Goal: Find specific page/section: Find specific page/section

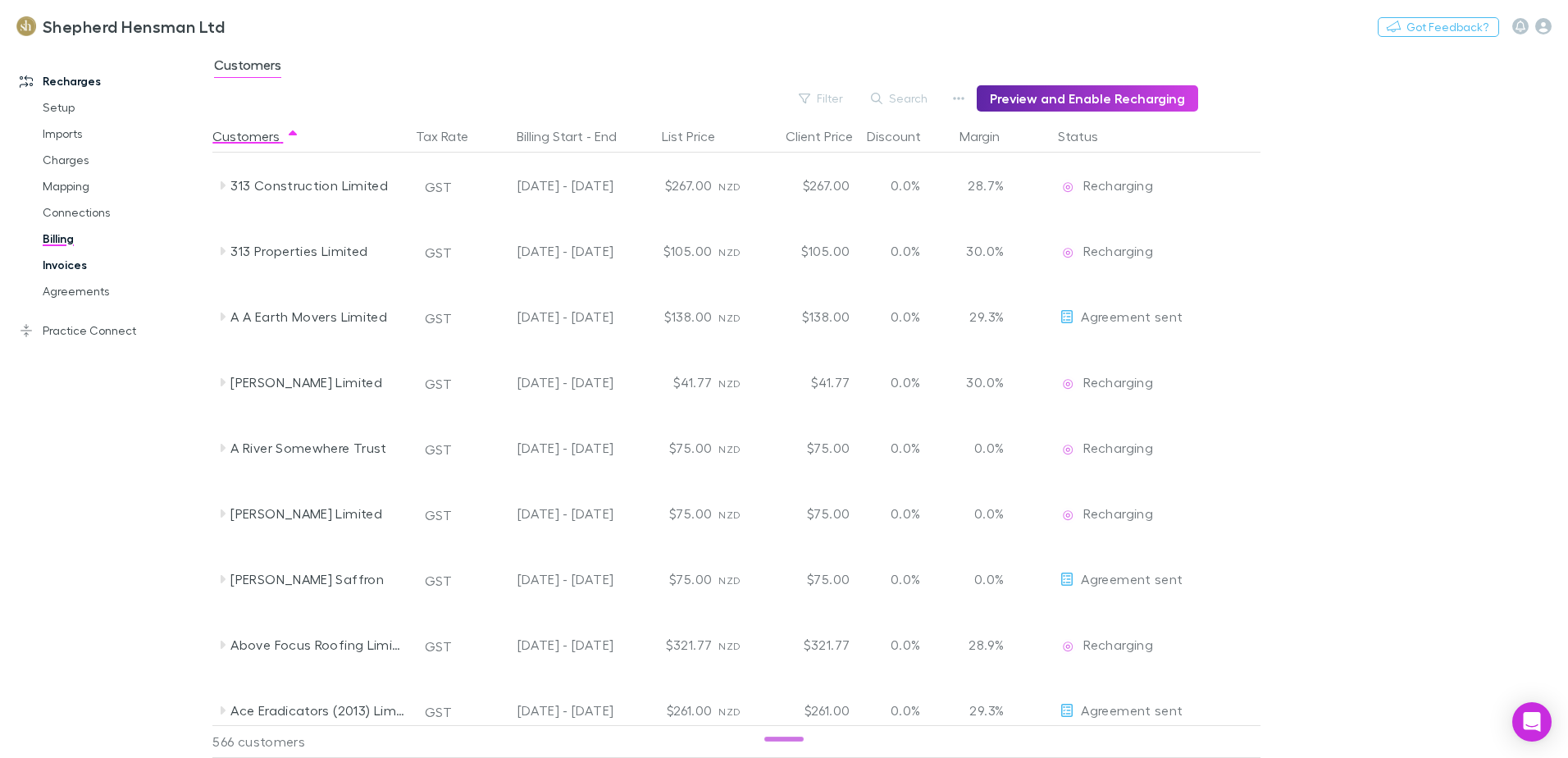
click at [64, 265] on link "Invoices" at bounding box center [123, 265] width 195 height 26
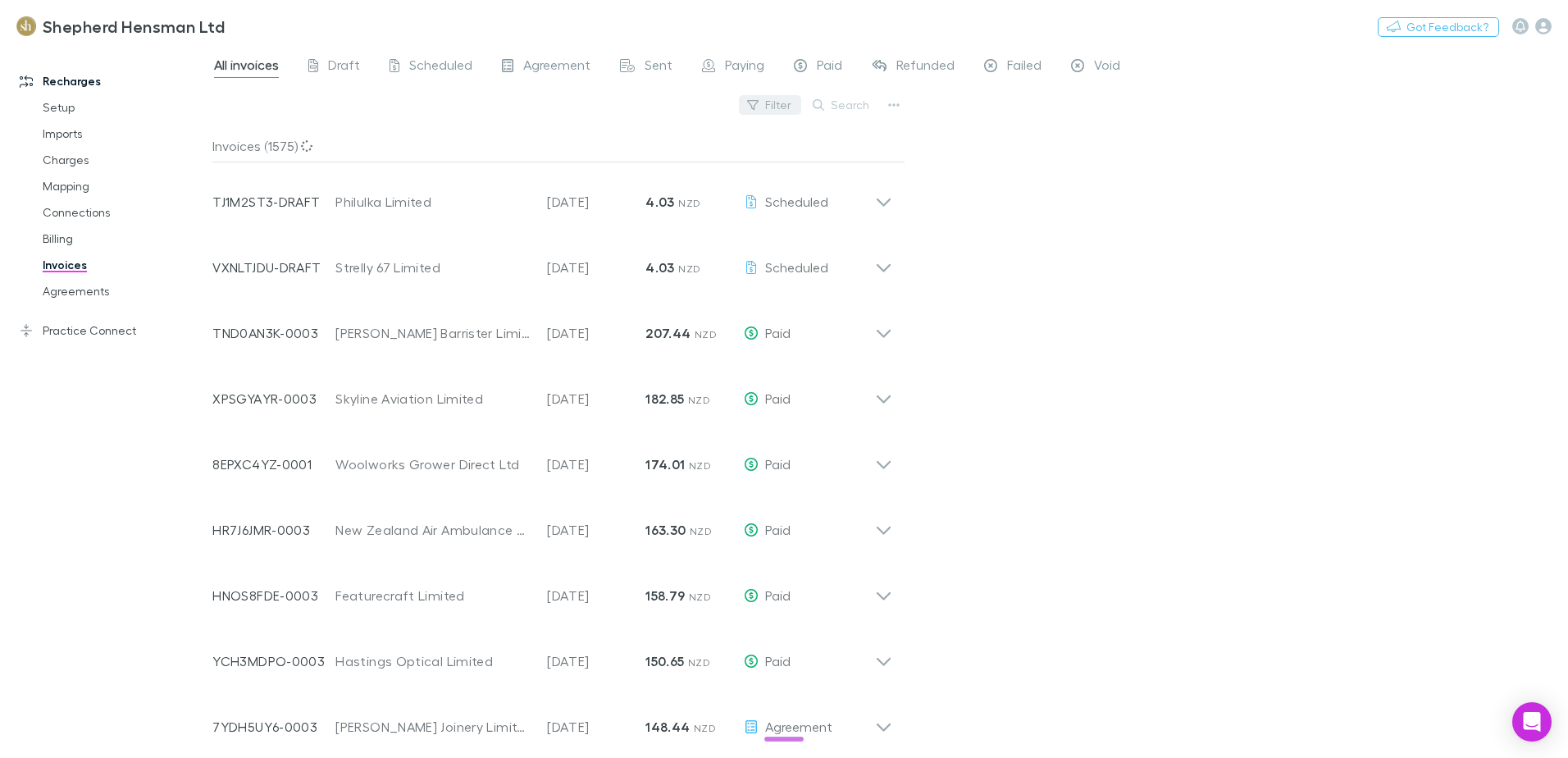
click at [775, 106] on button "Filter" at bounding box center [770, 105] width 62 height 20
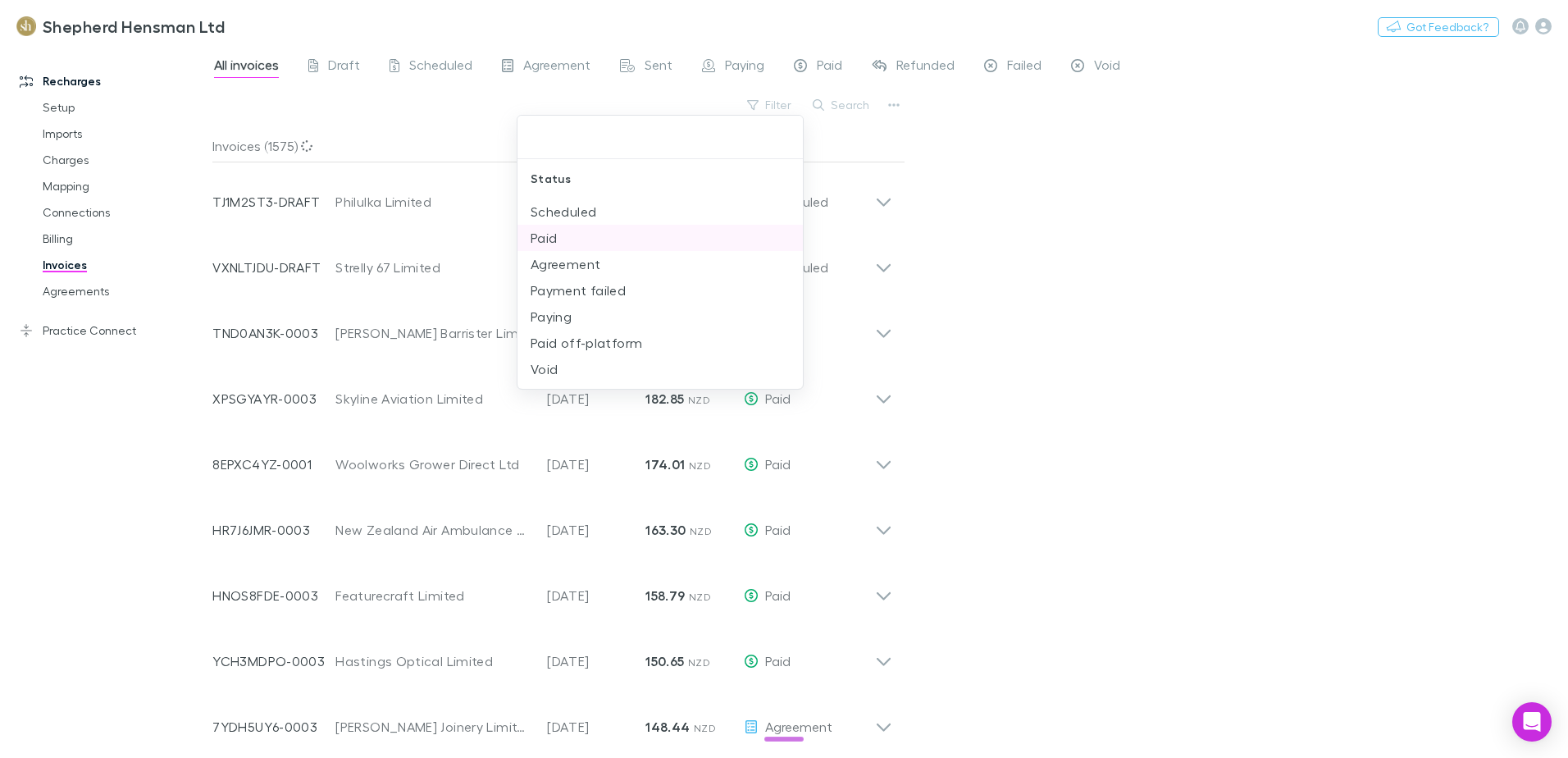
click at [538, 236] on li "Paid" at bounding box center [661, 238] width 286 height 26
click at [844, 110] on div at bounding box center [784, 379] width 1568 height 758
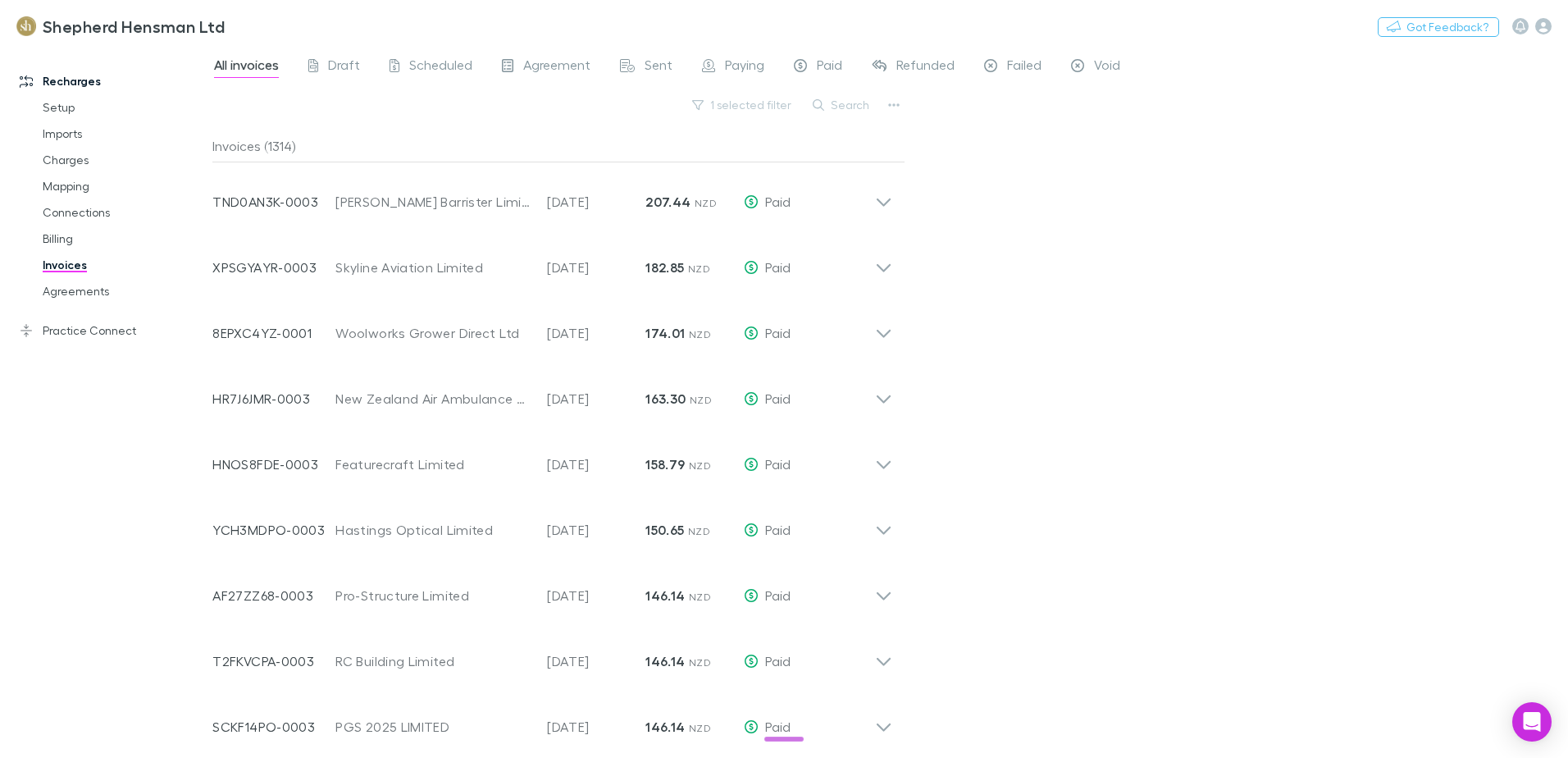
click at [845, 110] on button "Search" at bounding box center [842, 105] width 74 height 20
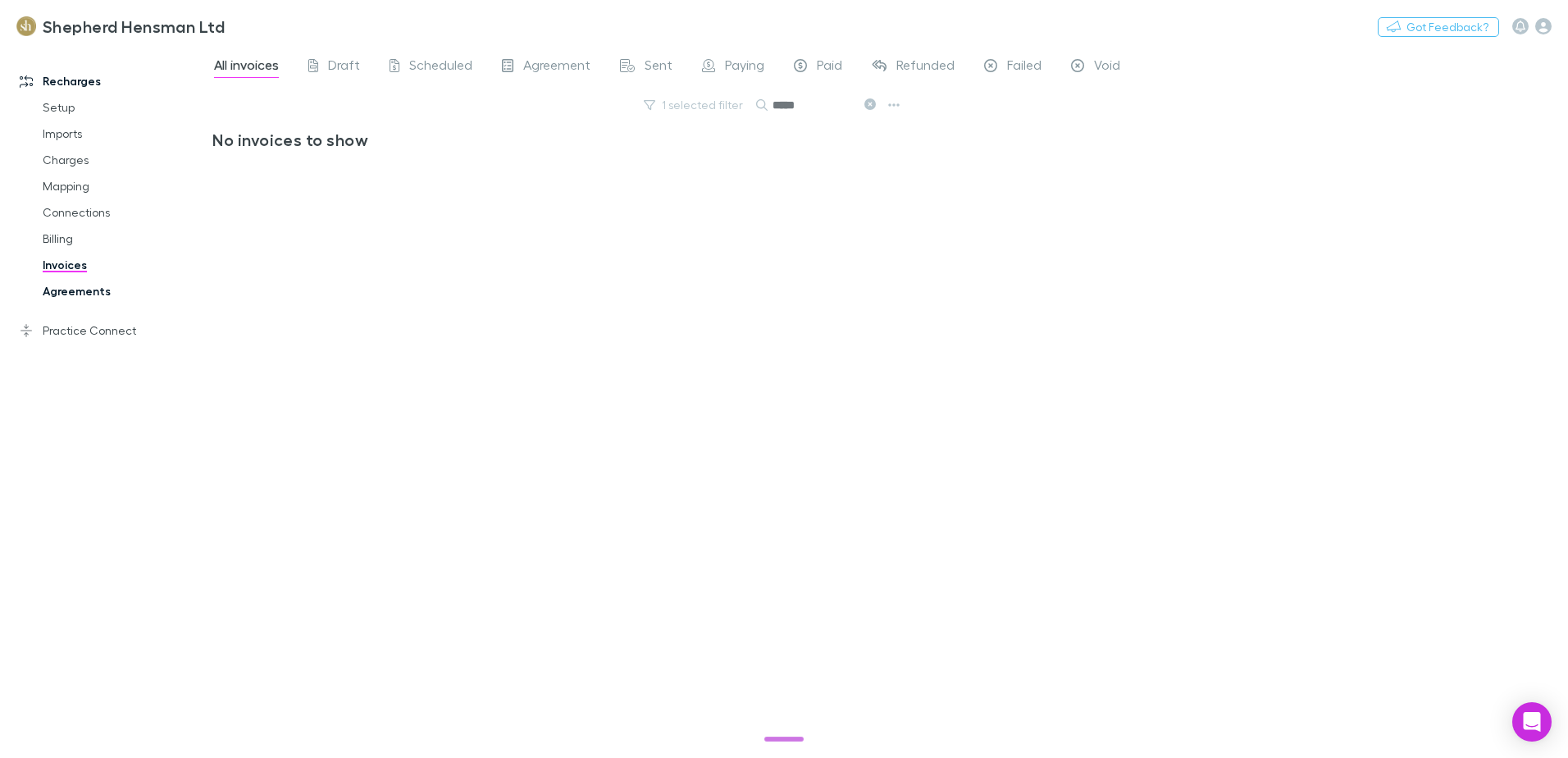
type input "*****"
click at [61, 294] on link "Agreements" at bounding box center [123, 291] width 195 height 26
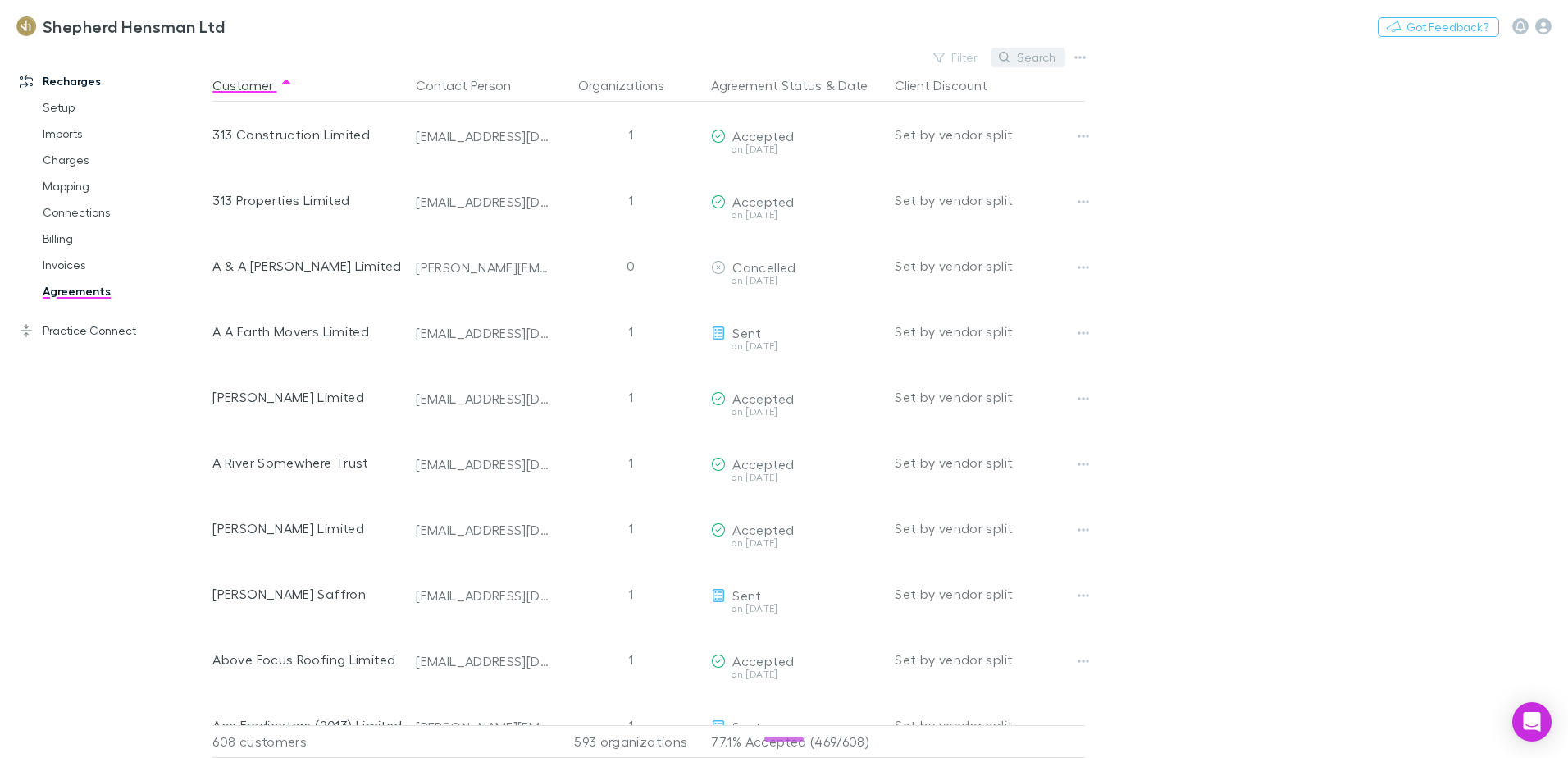
click at [1042, 55] on button "Search" at bounding box center [1028, 57] width 74 height 20
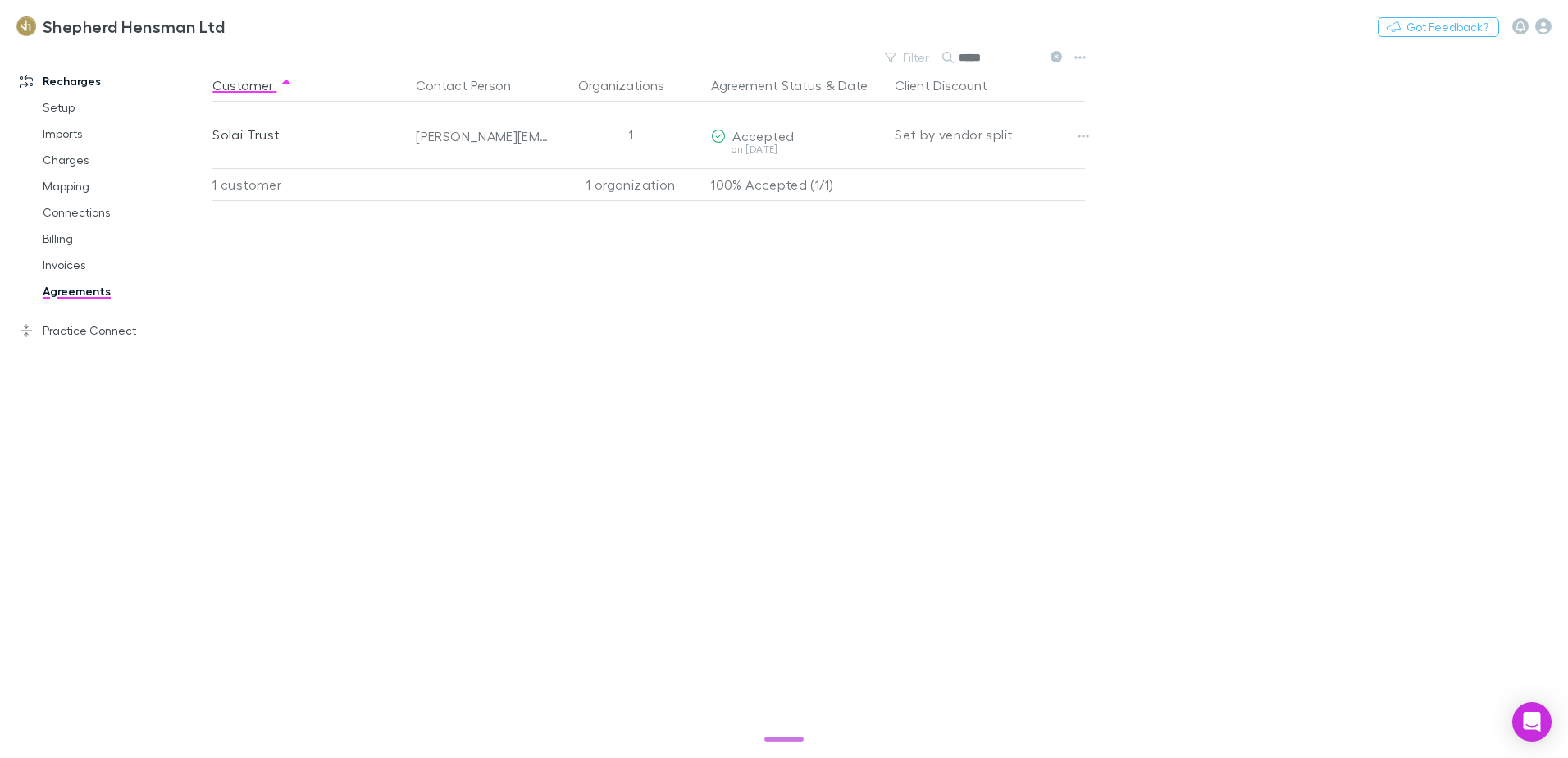
type input "*****"
click at [68, 267] on link "Invoices" at bounding box center [123, 265] width 195 height 26
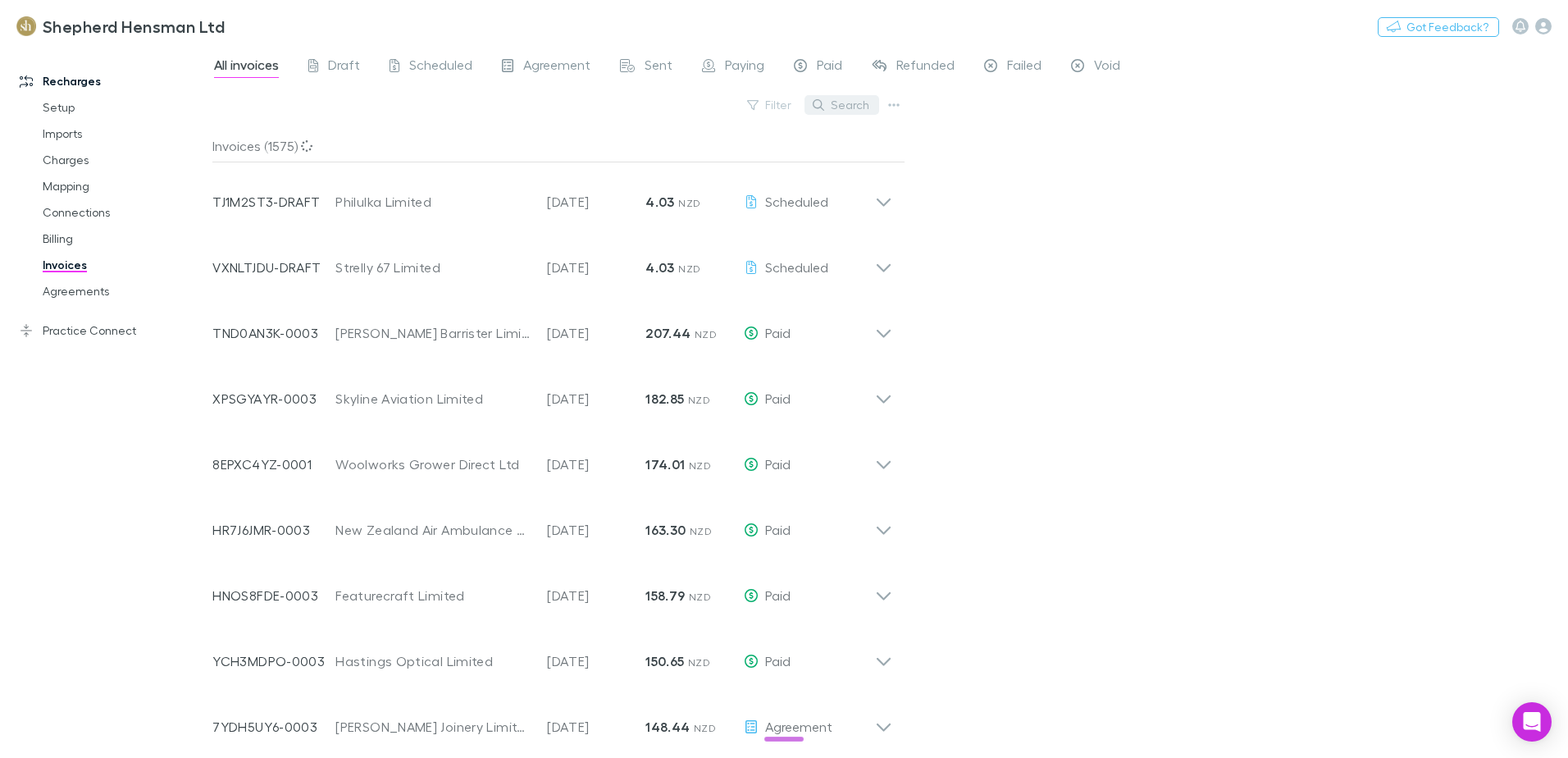
click at [846, 107] on button "Search" at bounding box center [842, 105] width 74 height 20
type input "*"
click at [1017, 63] on span "Failed" at bounding box center [1024, 67] width 35 height 22
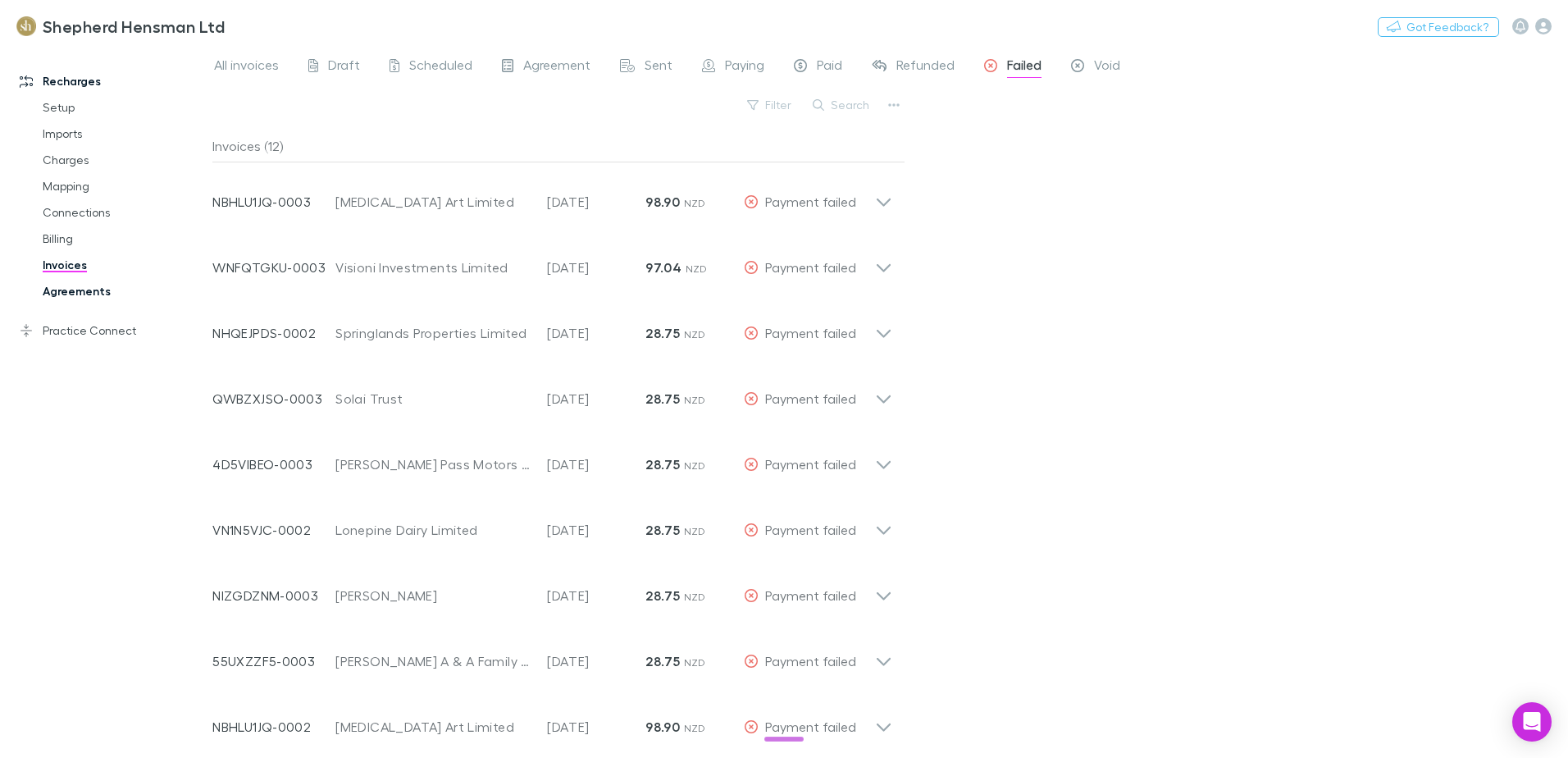
click at [93, 295] on link "Agreements" at bounding box center [123, 291] width 195 height 26
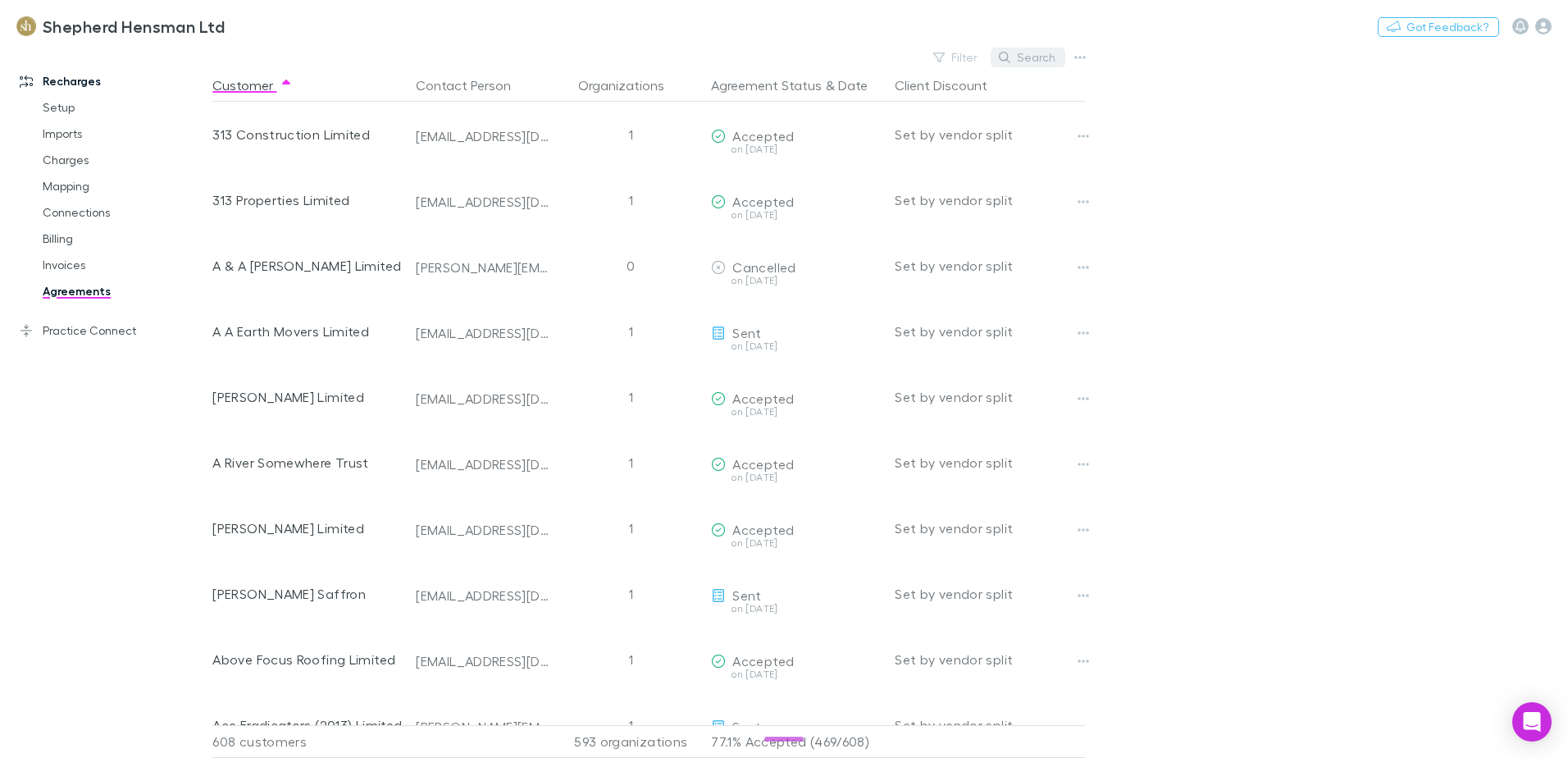
click at [1044, 49] on button "Search" at bounding box center [1028, 57] width 74 height 20
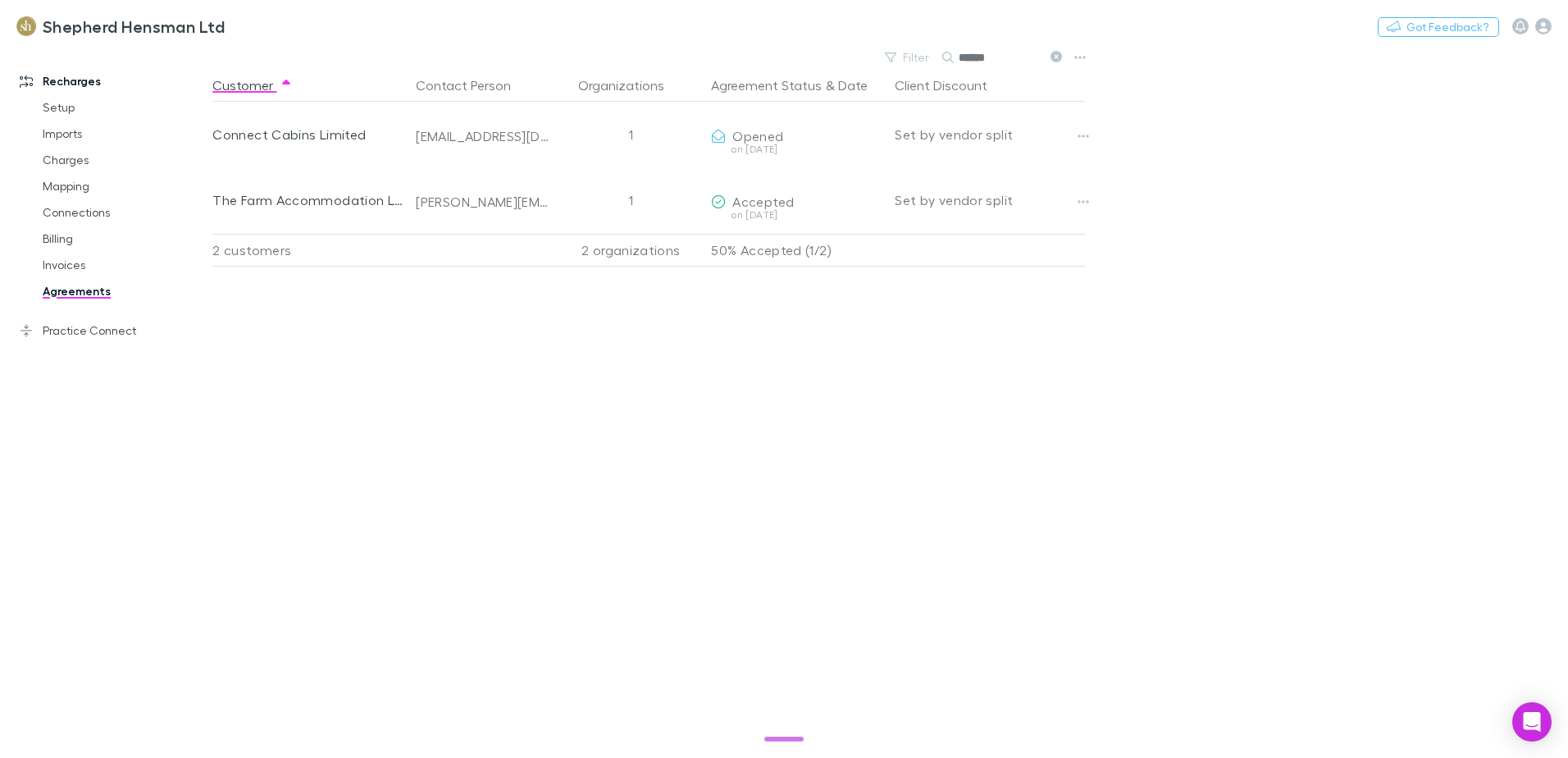
type input "******"
